Goal: Transaction & Acquisition: Subscribe to service/newsletter

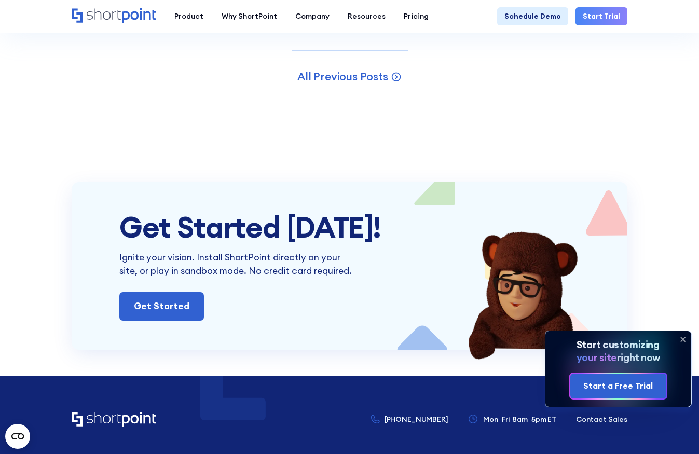
scroll to position [2422, 0]
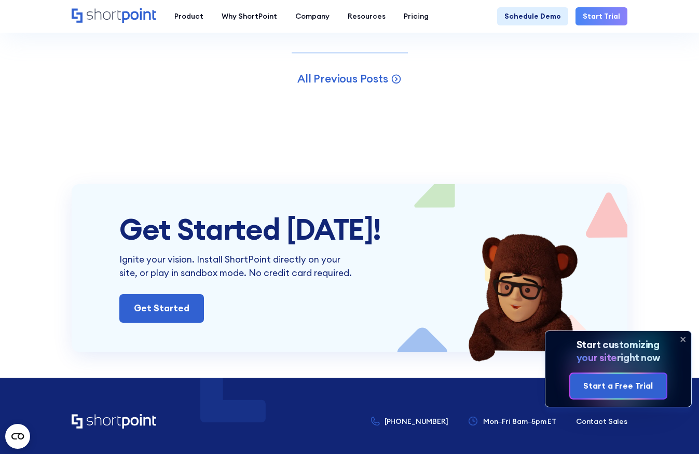
click at [683, 337] on icon at bounding box center [683, 339] width 17 height 17
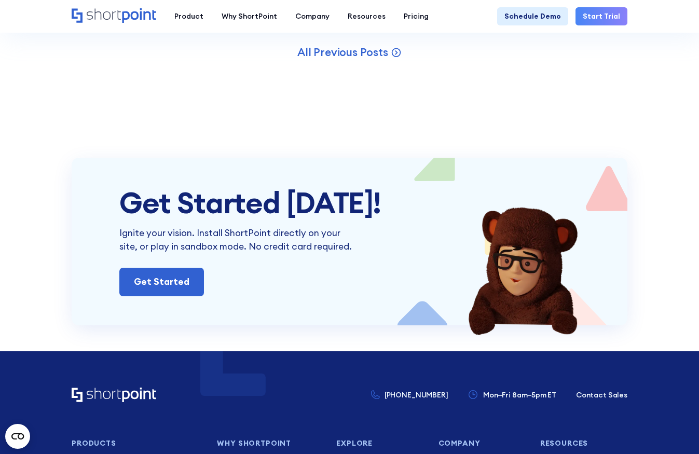
scroll to position [2443, 0]
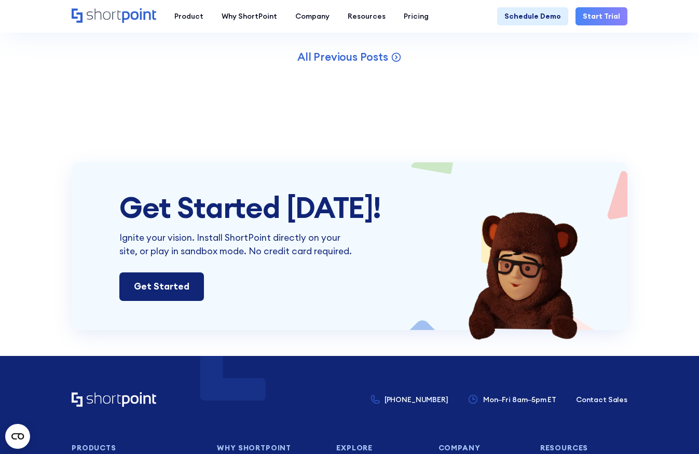
click at [143, 273] on link "Get Started" at bounding box center [161, 287] width 85 height 28
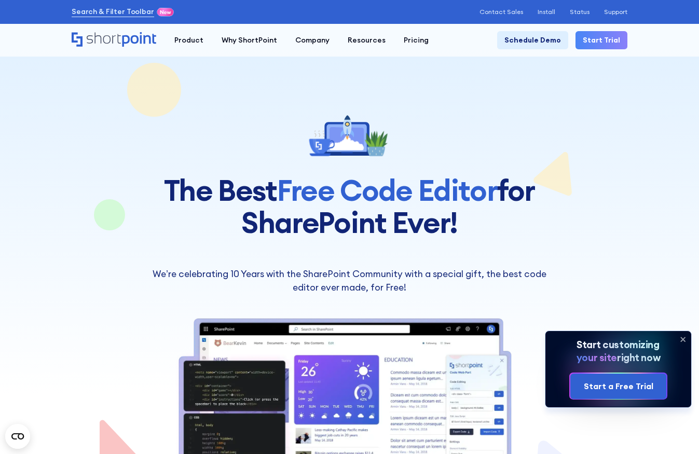
click at [681, 337] on icon at bounding box center [683, 339] width 4 height 4
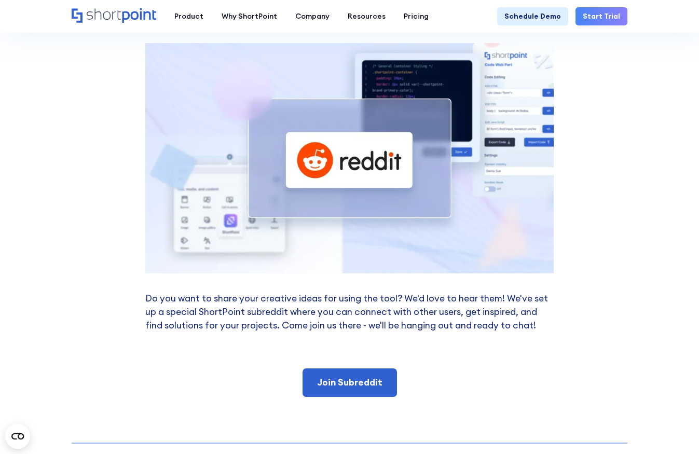
scroll to position [975, 0]
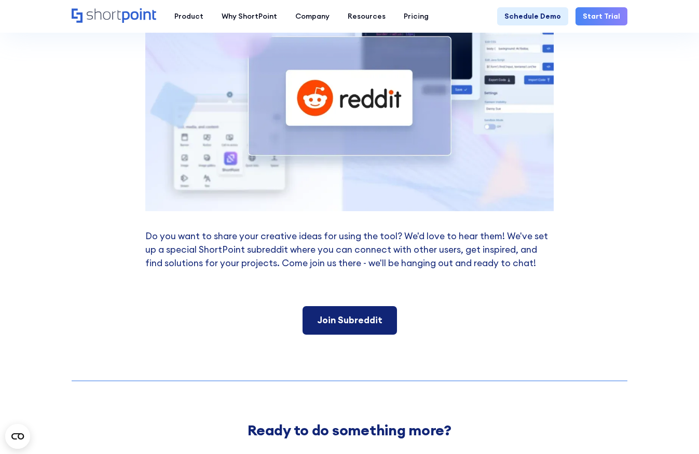
click at [380, 318] on link "Join Subreddit" at bounding box center [350, 320] width 94 height 28
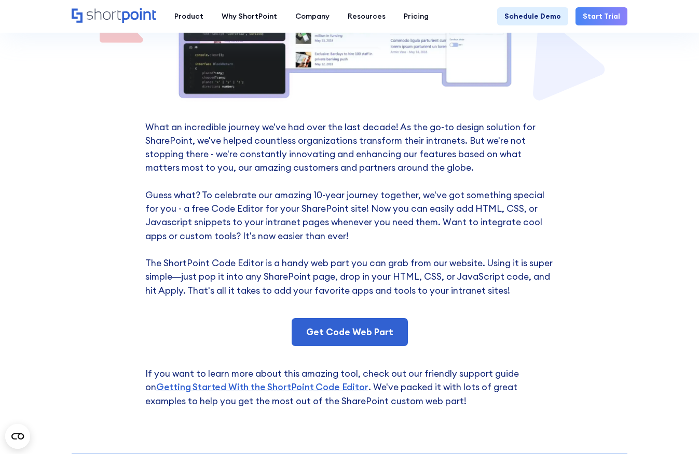
scroll to position [389, 0]
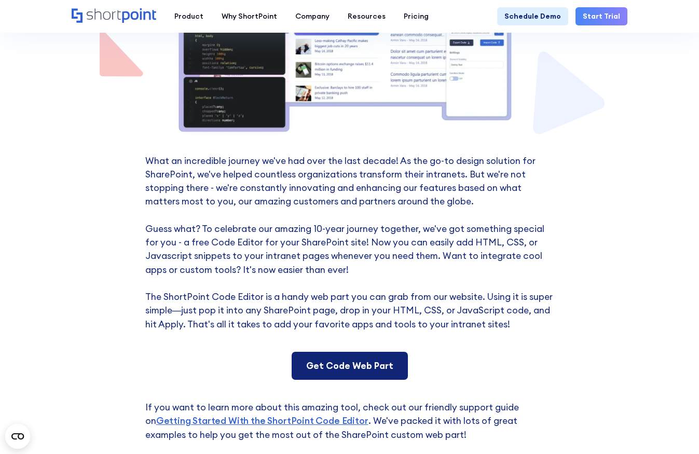
click at [357, 364] on link "Get Code Web Part" at bounding box center [350, 366] width 116 height 28
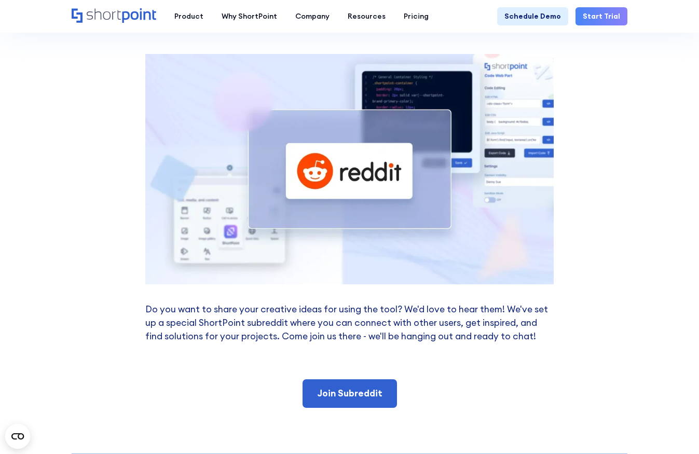
scroll to position [909, 0]
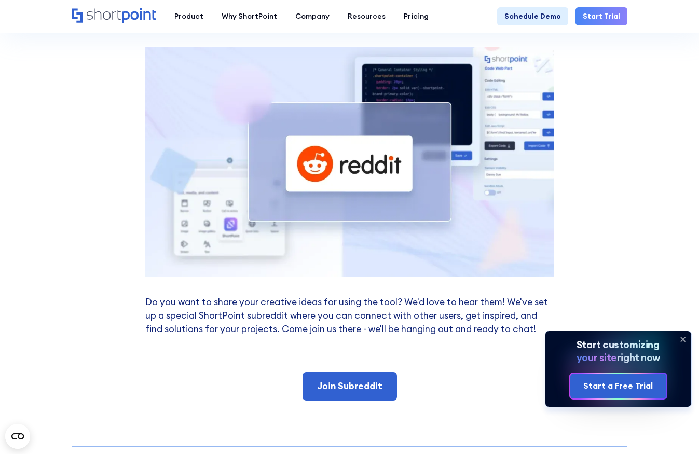
click at [683, 336] on icon at bounding box center [683, 339] width 17 height 17
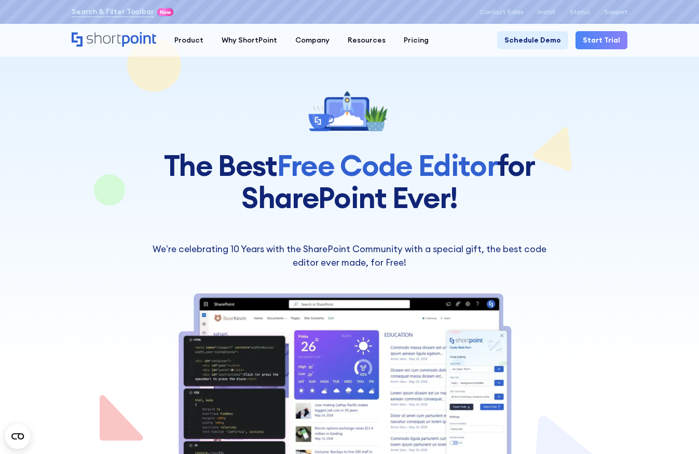
scroll to position [0, 0]
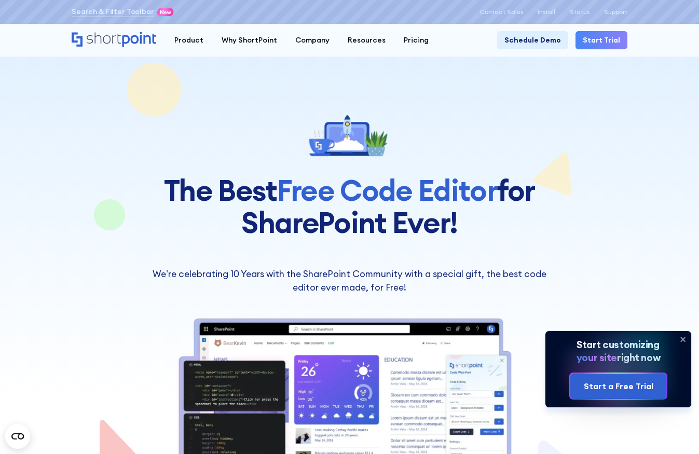
click at [684, 337] on icon at bounding box center [683, 339] width 17 height 17
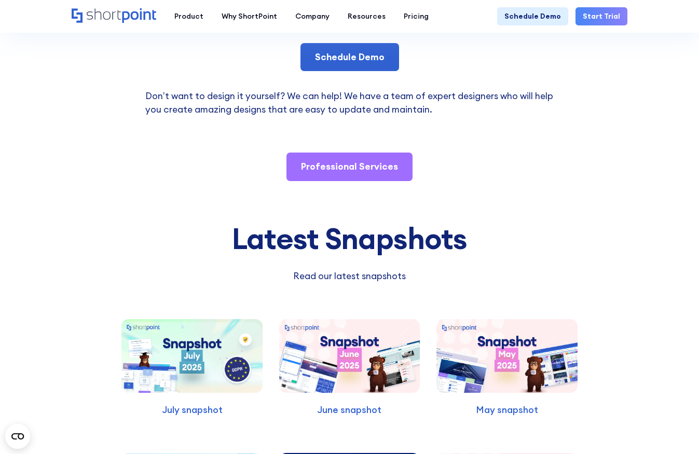
scroll to position [1714, 0]
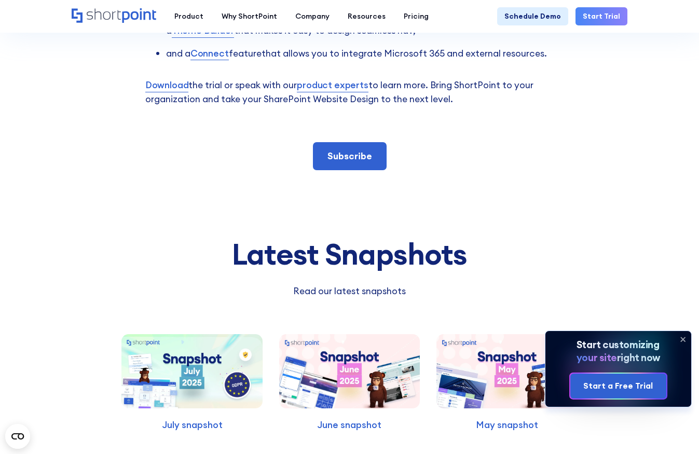
scroll to position [2718, 0]
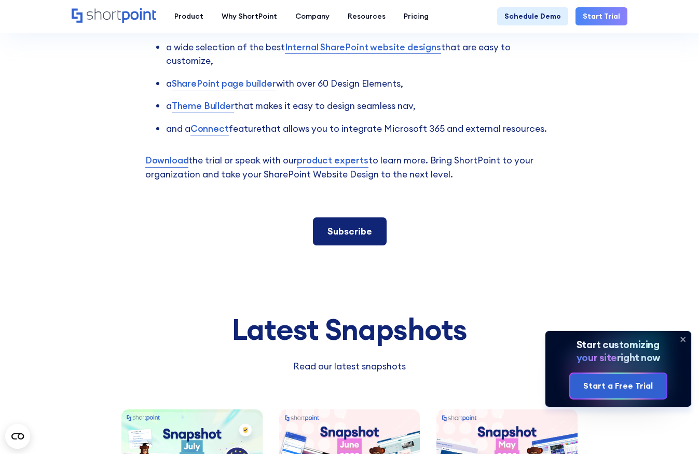
click at [366, 218] on link "Subscribe" at bounding box center [350, 232] width 74 height 28
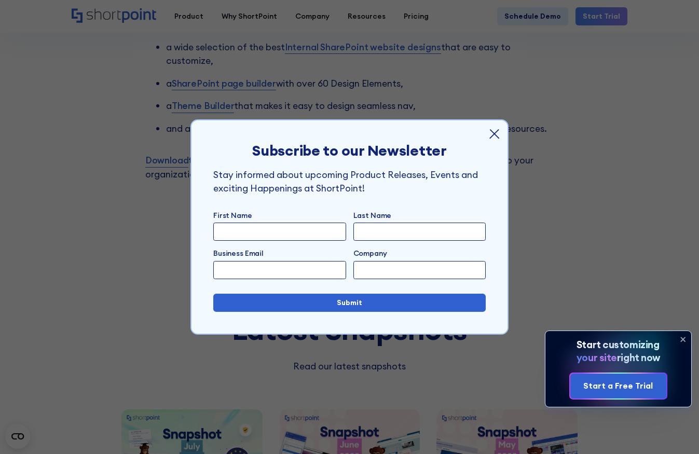
click at [494, 132] on icon at bounding box center [494, 134] width 11 height 11
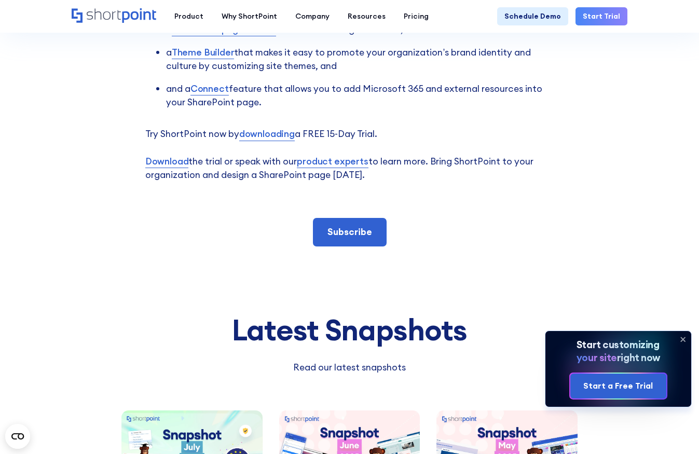
scroll to position [2932, 0]
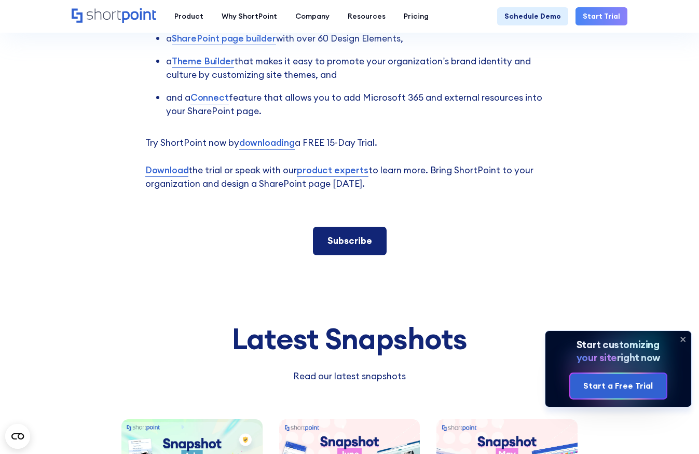
click at [369, 240] on link "Subscribe" at bounding box center [350, 241] width 74 height 28
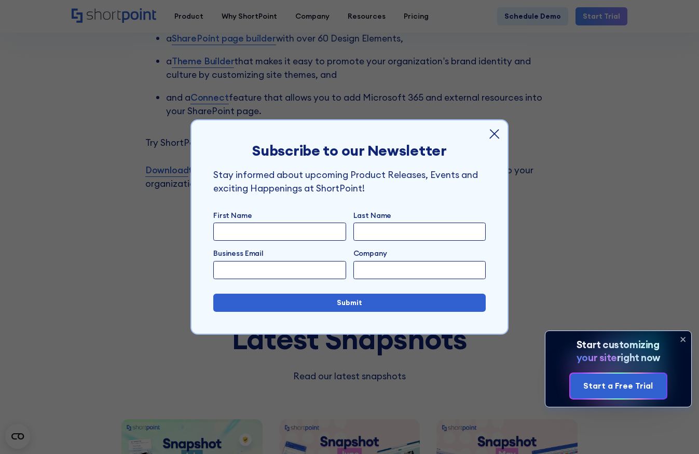
click at [493, 136] on icon at bounding box center [494, 134] width 11 height 11
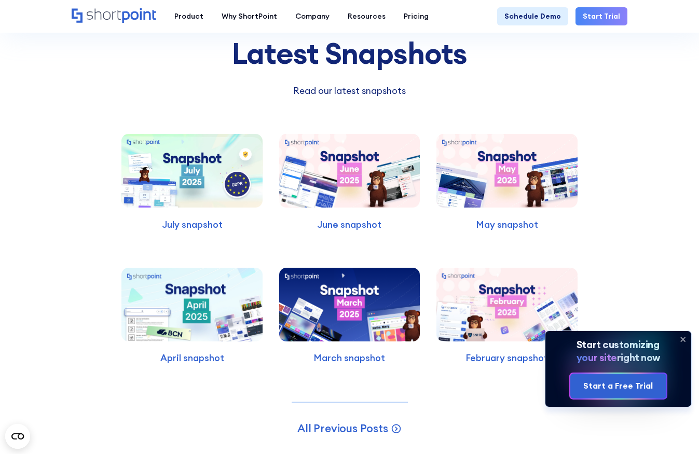
scroll to position [3233, 0]
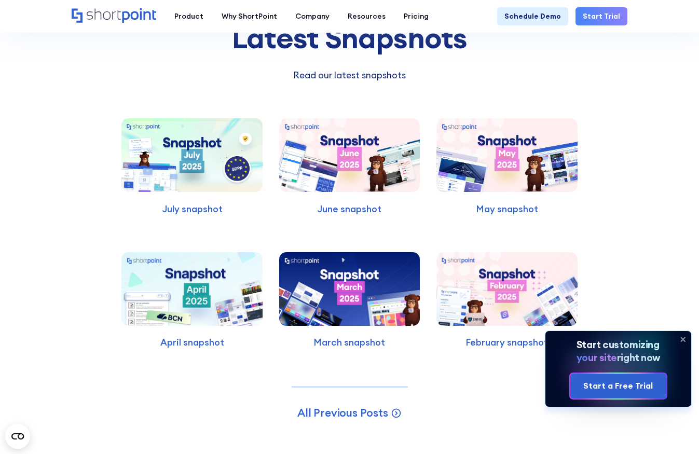
click at [683, 336] on icon at bounding box center [683, 339] width 17 height 17
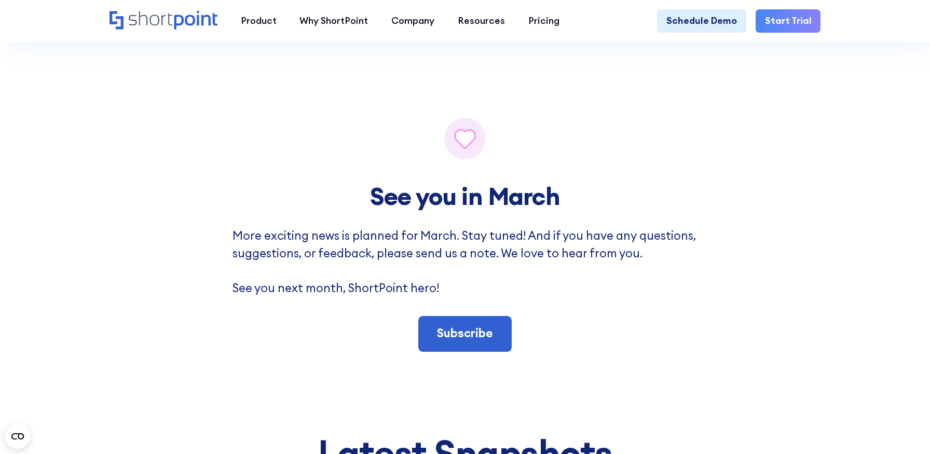
scroll to position [5366, 0]
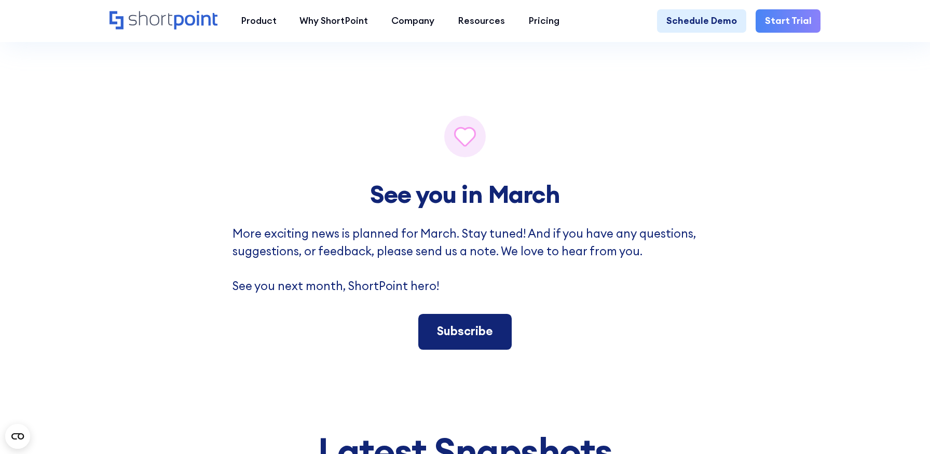
click at [479, 327] on link "Subscribe" at bounding box center [464, 332] width 93 height 36
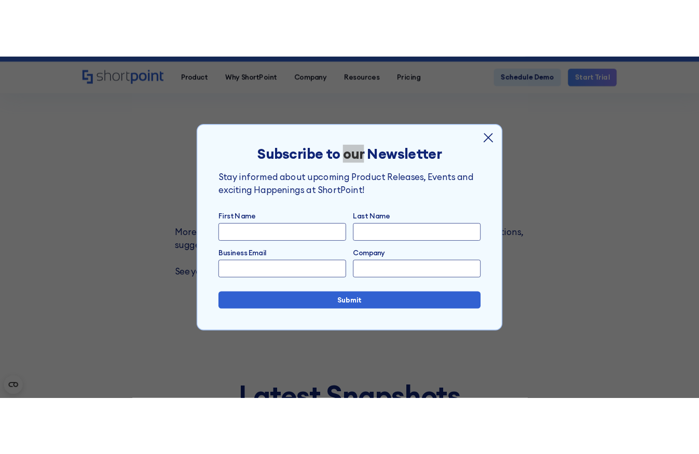
scroll to position [5290, 0]
